Goal: Information Seeking & Learning: Learn about a topic

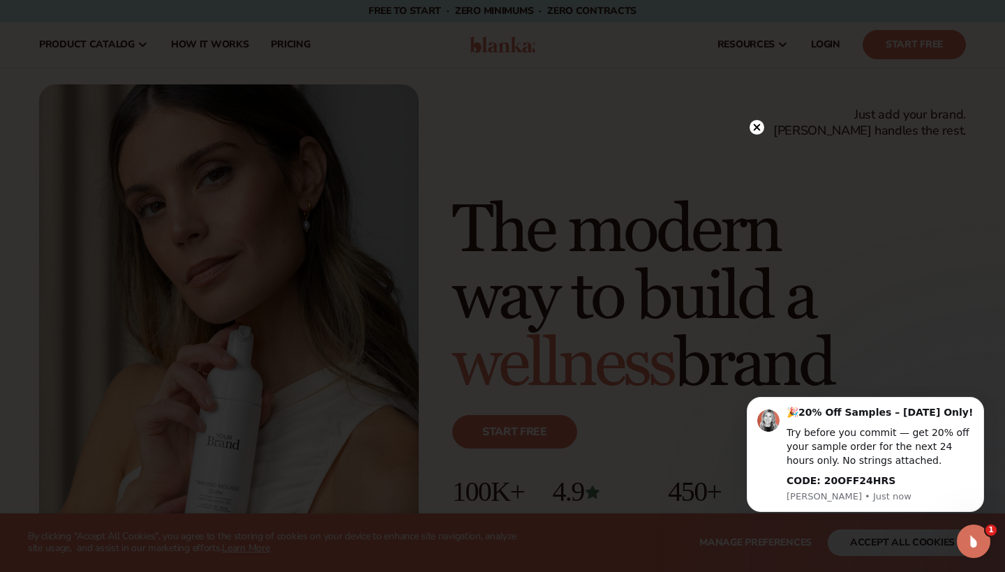
click at [937, 287] on div at bounding box center [502, 286] width 1005 height 572
click at [762, 125] on circle at bounding box center [757, 127] width 15 height 15
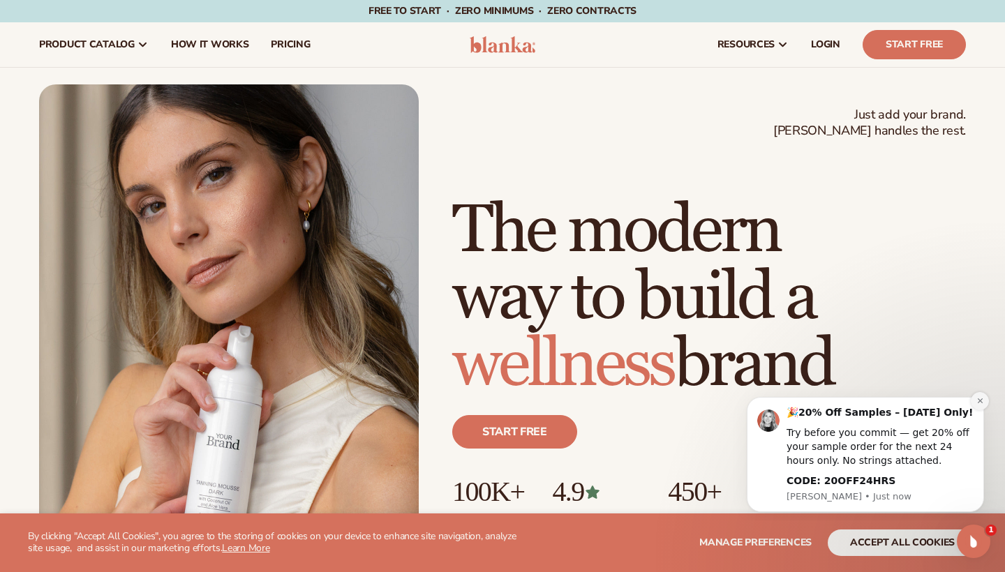
click at [981, 405] on icon "Dismiss notification" at bounding box center [981, 401] width 8 height 8
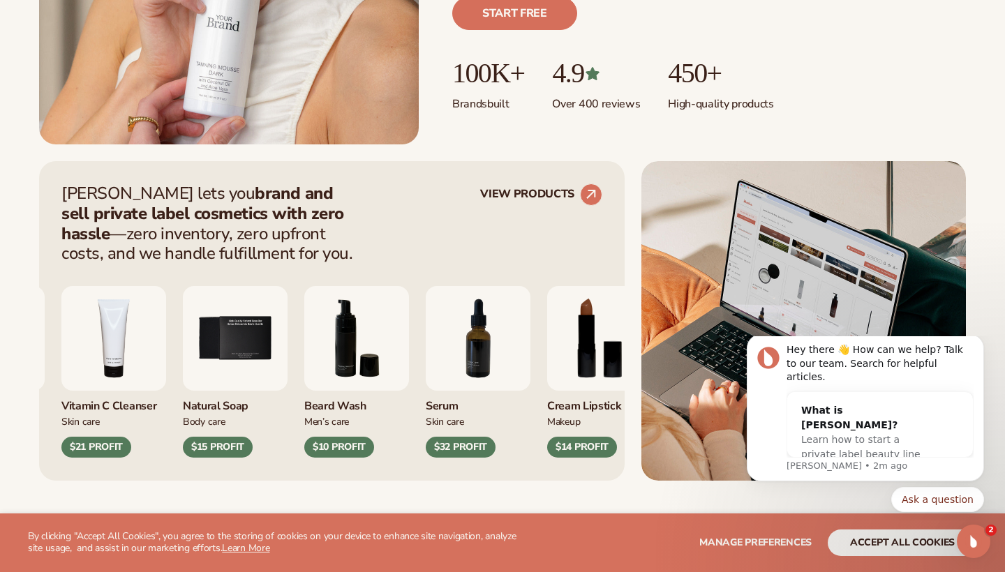
scroll to position [447, 0]
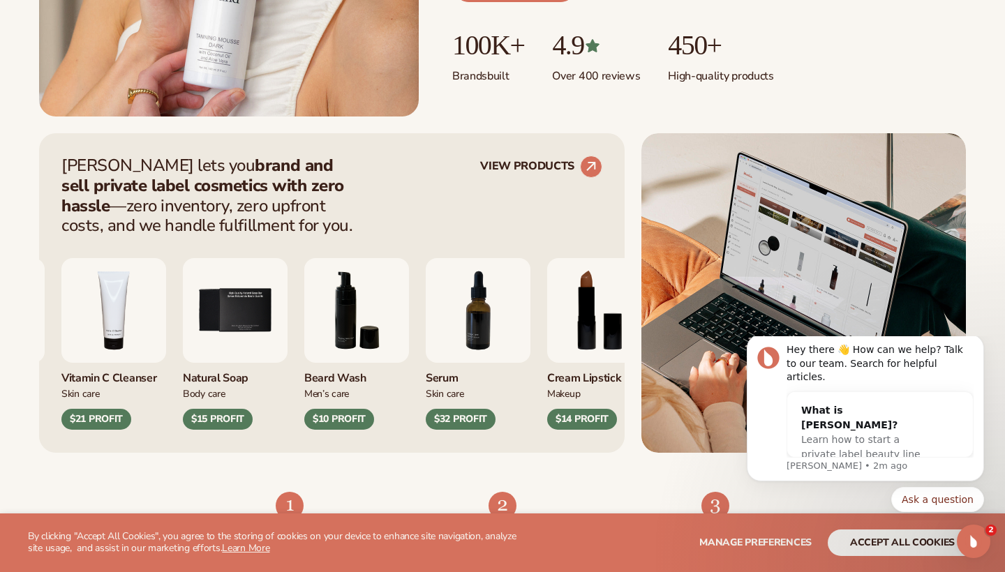
click at [890, 547] on button "accept all cookies" at bounding box center [902, 543] width 149 height 27
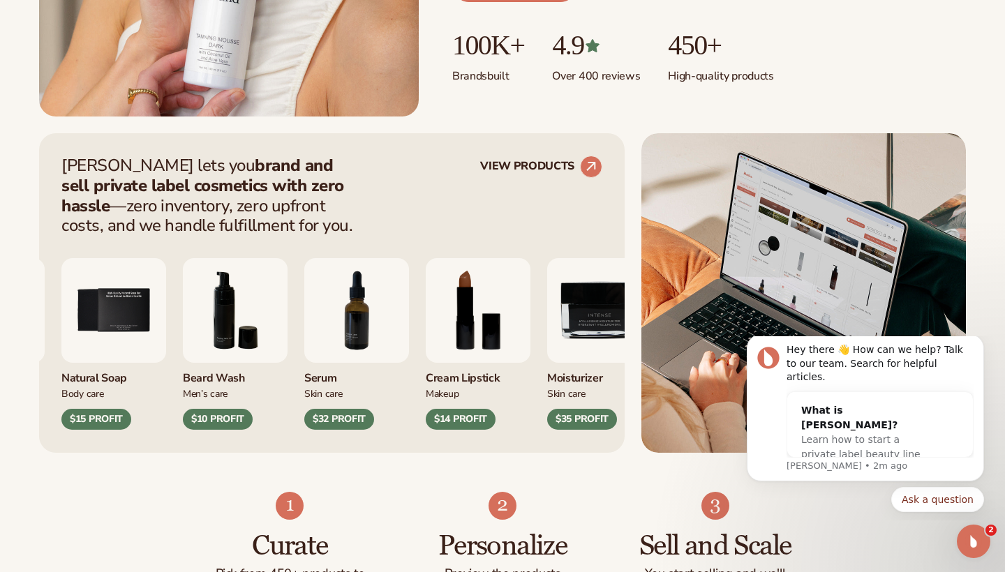
click at [935, 69] on ul "100K+ Brands built 4.9 Over 400 reviews 450+ High-quality products" at bounding box center [709, 57] width 514 height 54
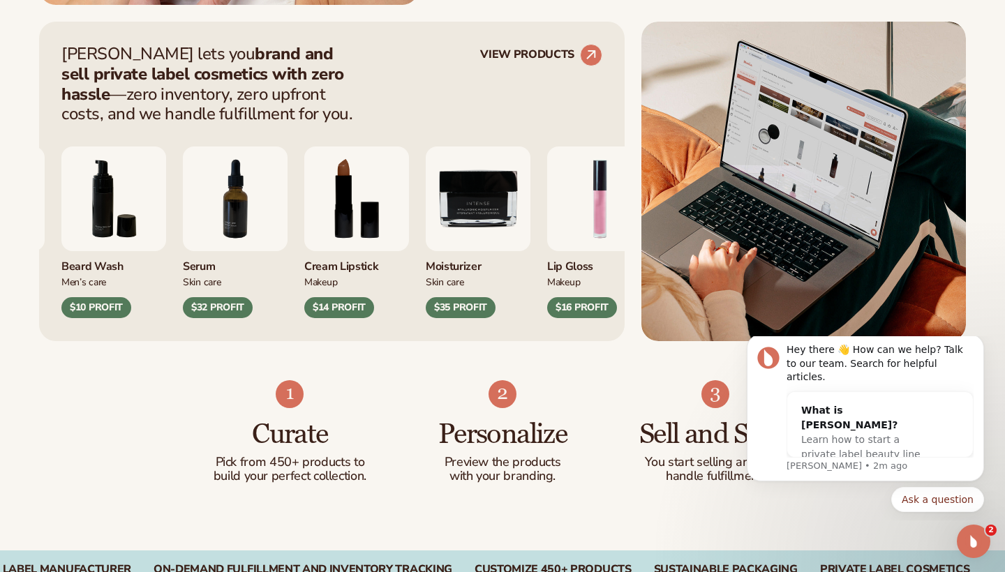
scroll to position [614, 0]
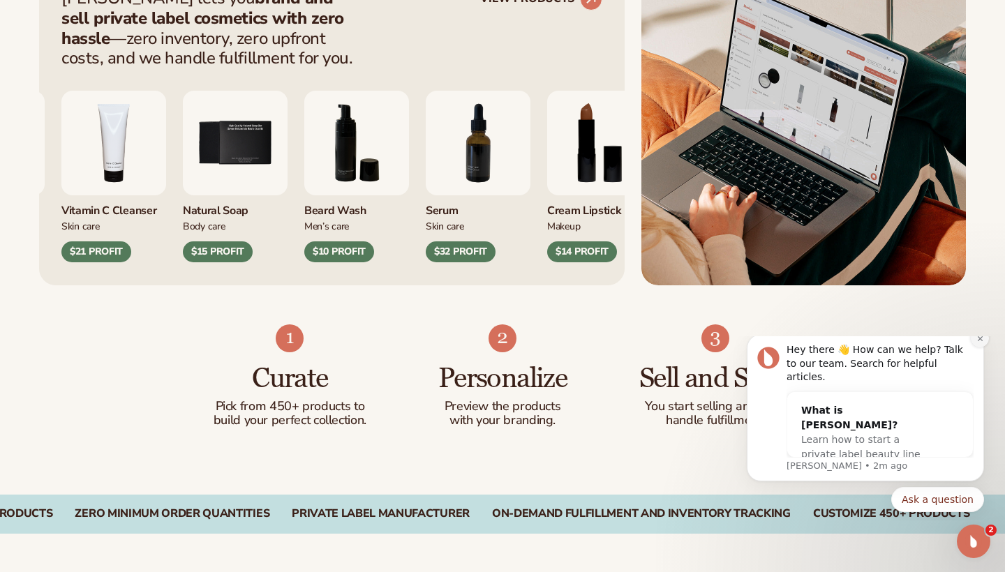
click at [980, 343] on icon "Dismiss notification" at bounding box center [981, 339] width 8 height 8
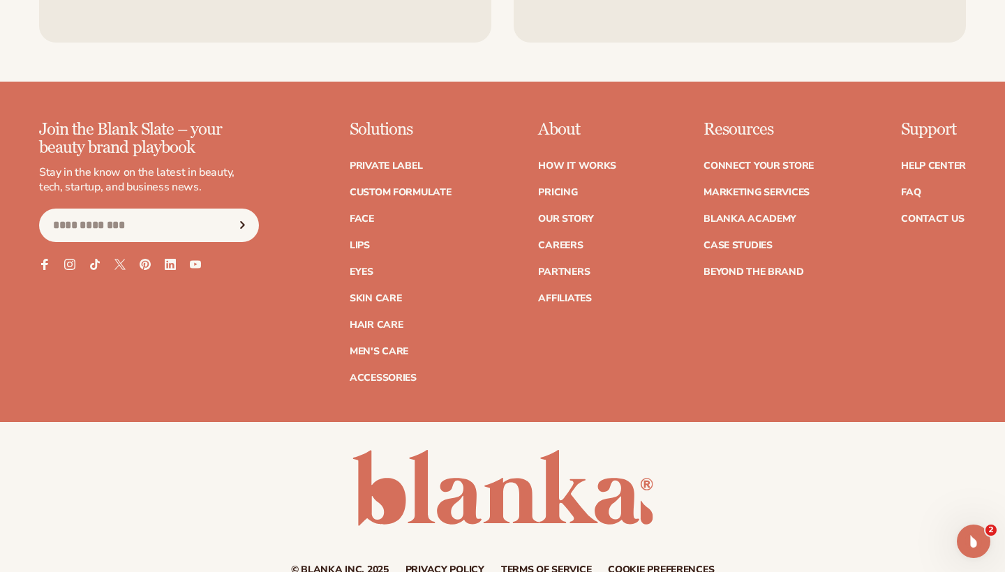
scroll to position [6869, 0]
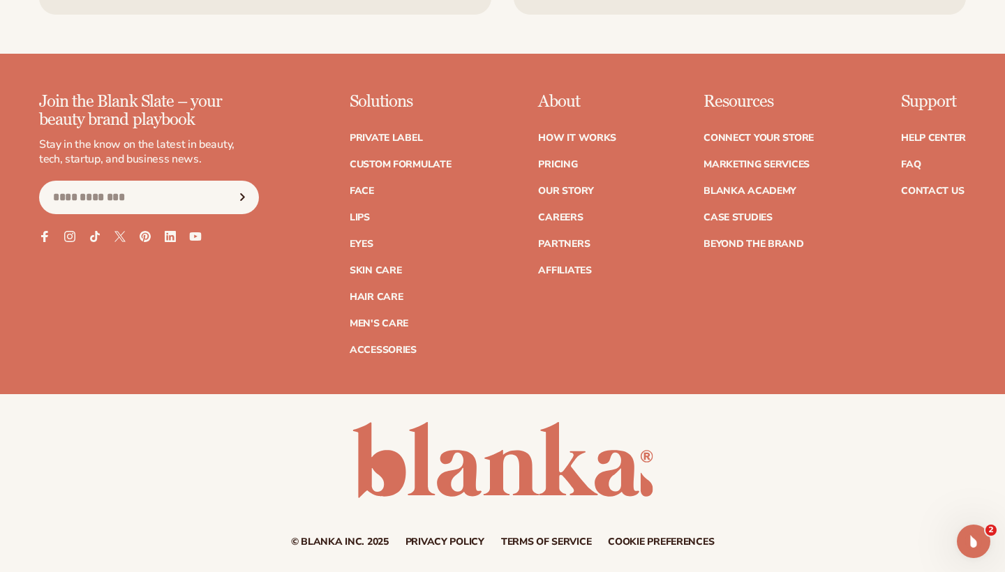
click at [198, 230] on icon at bounding box center [195, 236] width 12 height 12
click at [830, 454] on div "© Blanka Inc. 2025 Privacy policy Terms of service Contact information Cookie p…" at bounding box center [502, 484] width 1005 height 125
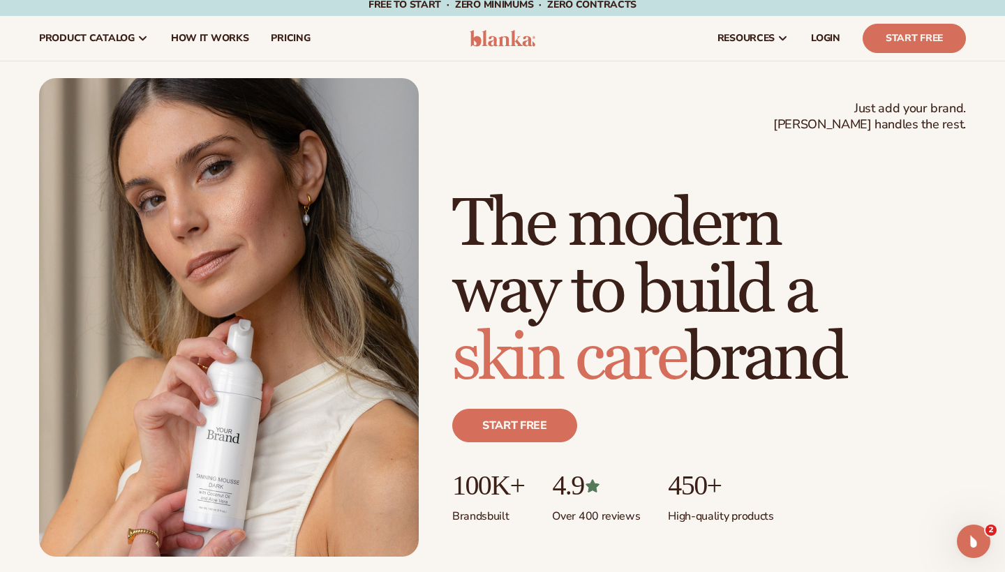
scroll to position [0, 0]
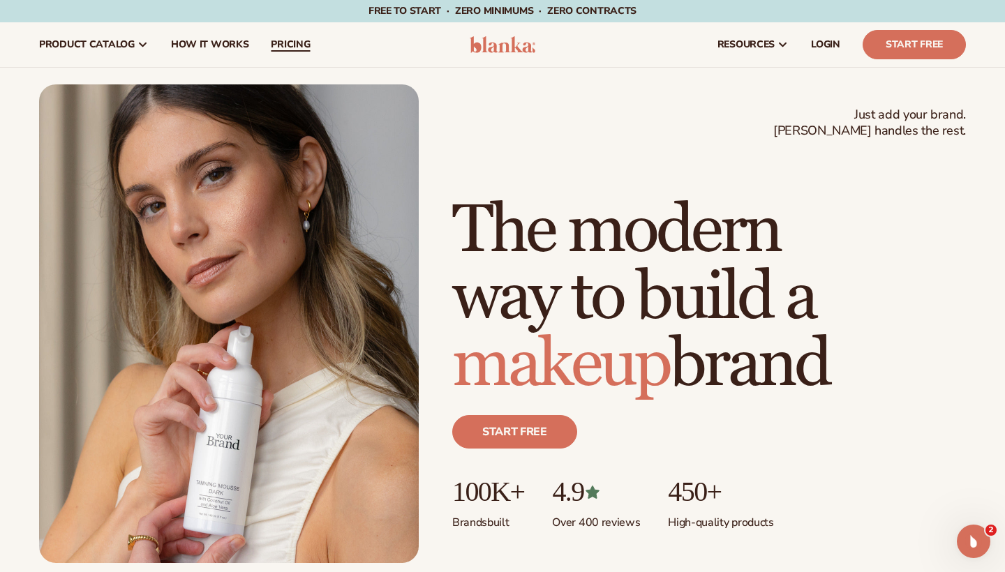
click at [290, 46] on span "pricing" at bounding box center [290, 44] width 39 height 11
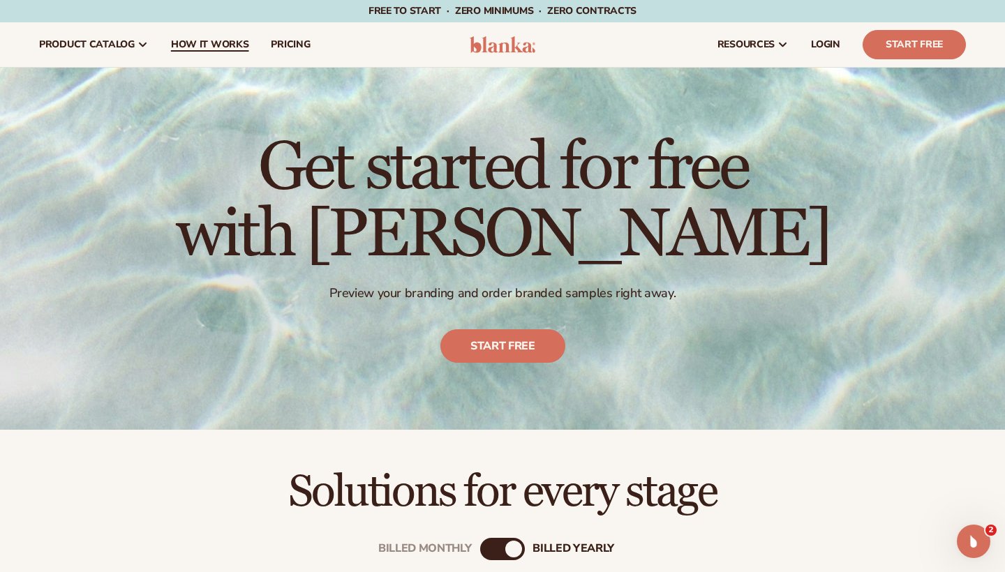
click at [221, 40] on span "How It Works" at bounding box center [210, 44] width 78 height 11
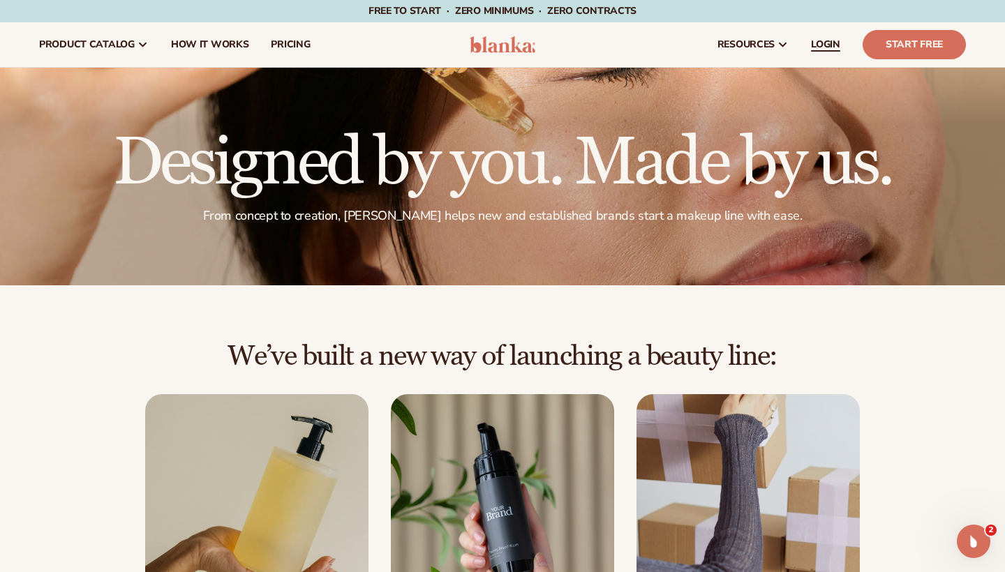
click at [831, 47] on span "LOGIN" at bounding box center [825, 44] width 29 height 11
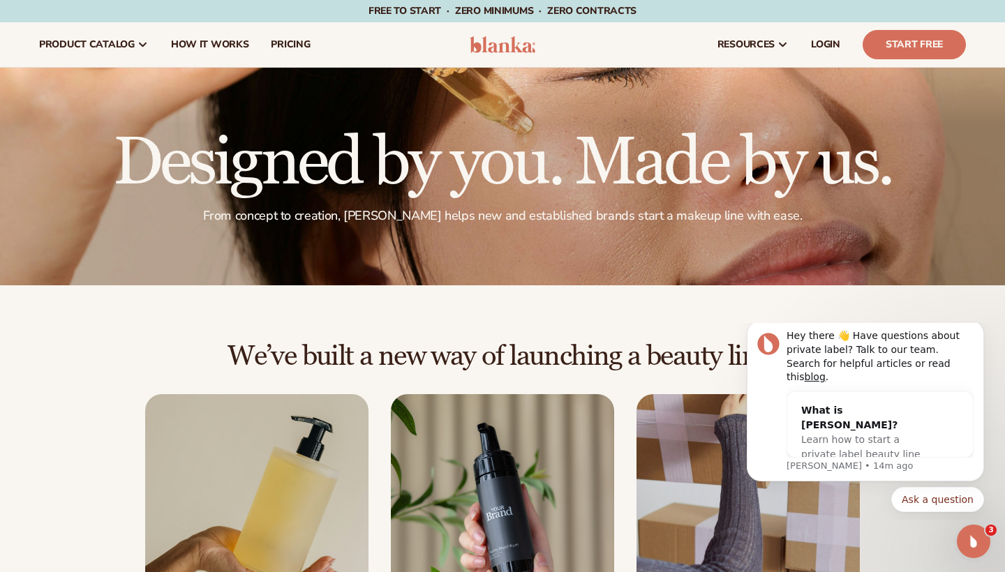
click at [697, 15] on div "Free to start · ZERO minimums · ZERO contracts · Free to start · ZERO minimums …" at bounding box center [502, 11] width 935 height 22
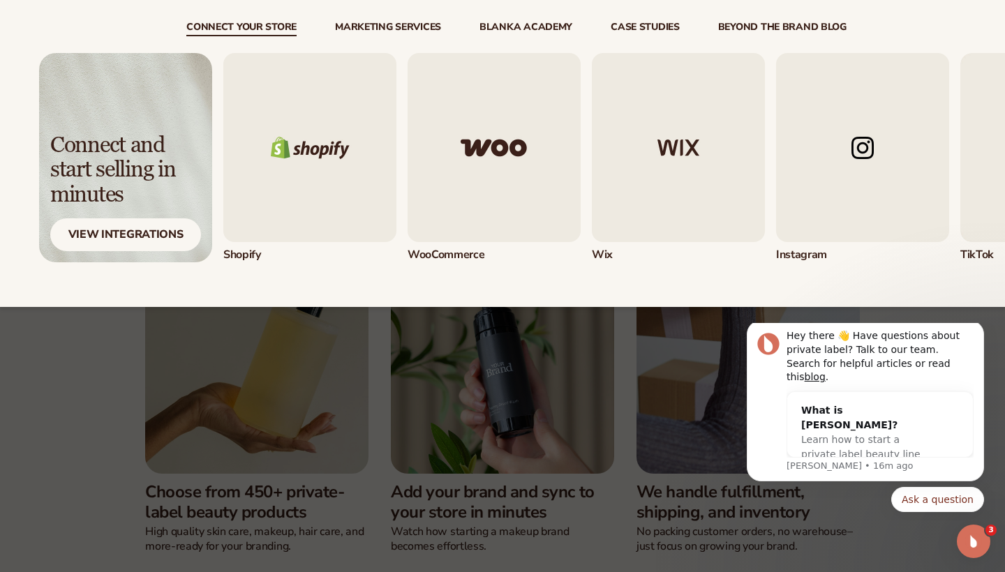
scroll to position [200, 0]
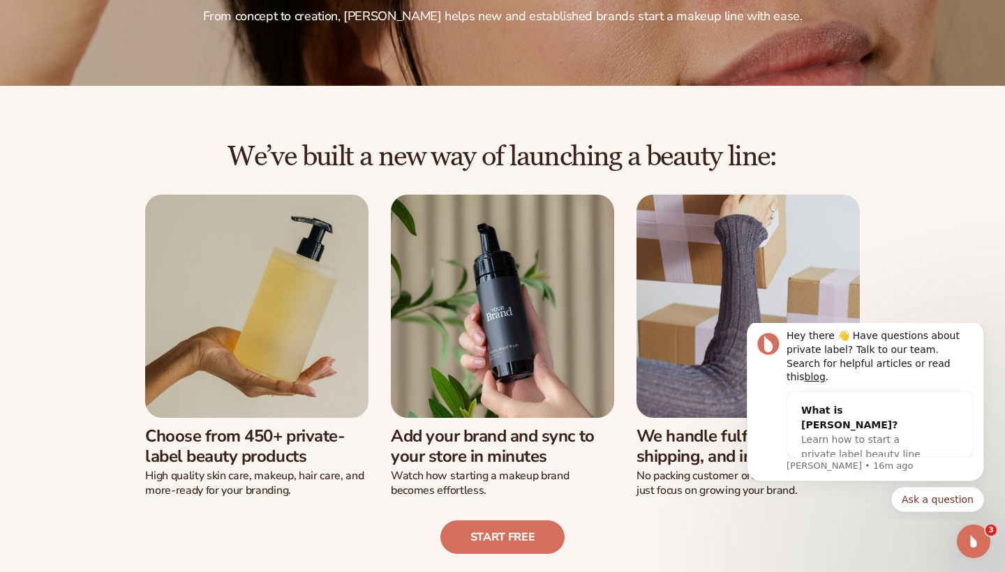
click at [98, 119] on div "We’ve built a new way of launching a beauty line: Choose from 450+ private-labe…" at bounding box center [502, 320] width 1005 height 468
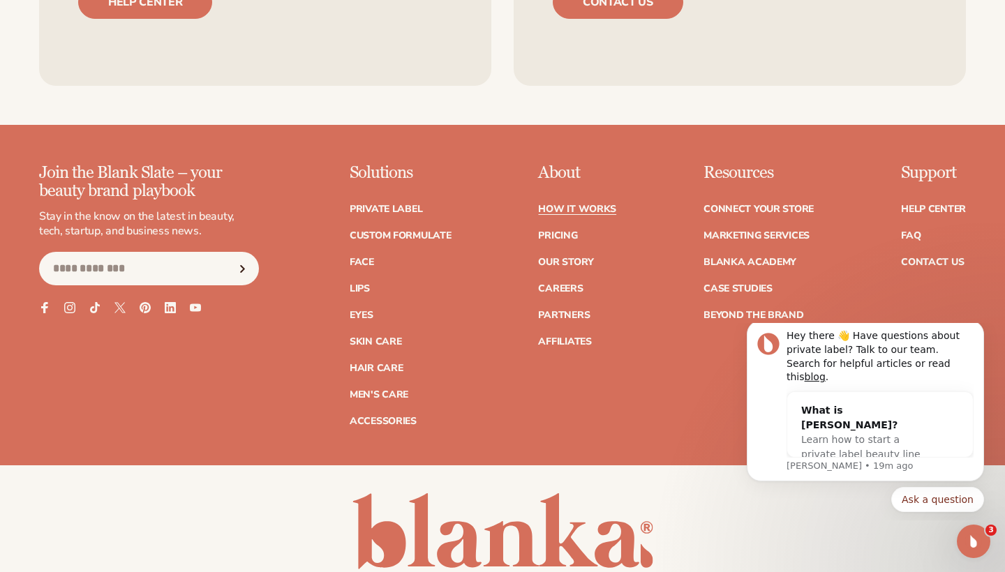
scroll to position [4416, 0]
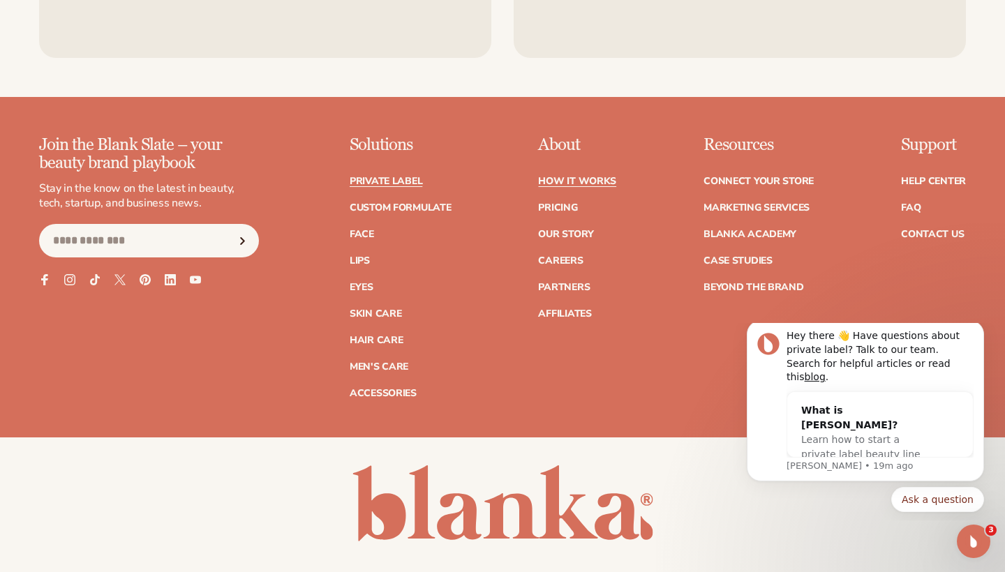
click at [379, 177] on link "Private label" at bounding box center [386, 182] width 73 height 10
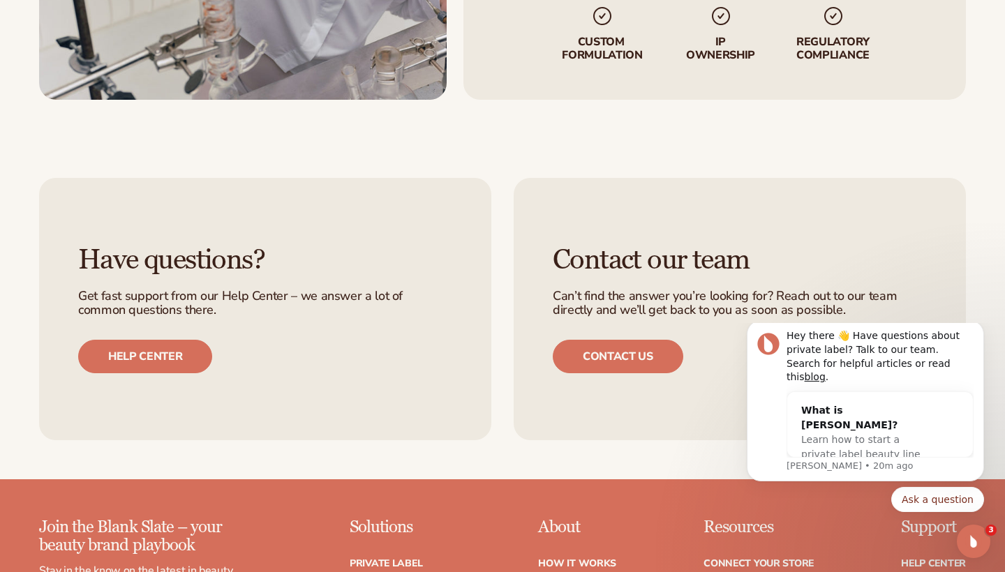
scroll to position [2066, 0]
